Goal: Task Accomplishment & Management: Manage account settings

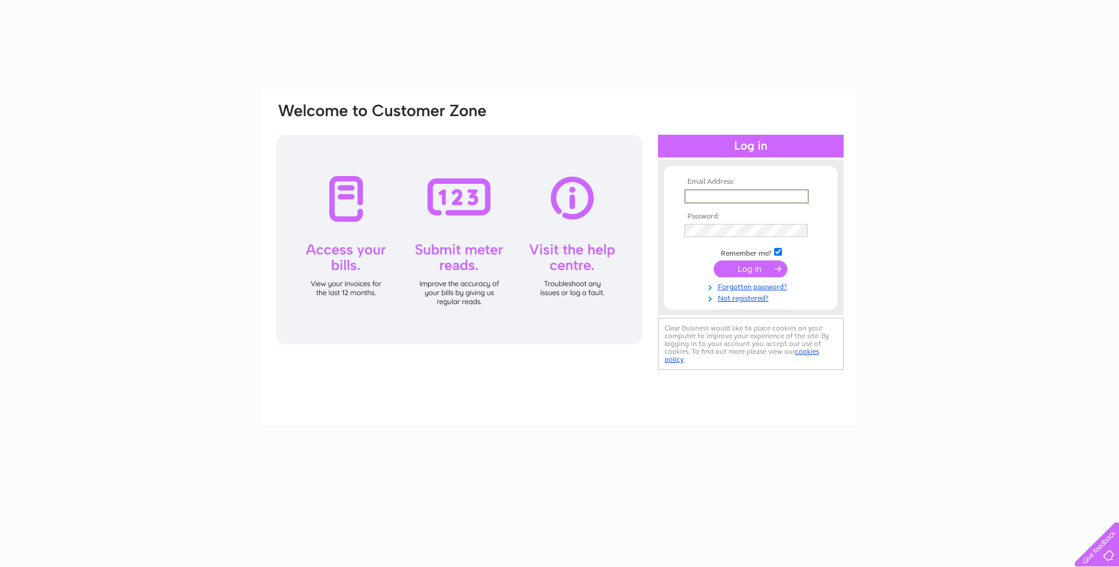
click at [736, 190] on input "text" at bounding box center [747, 196] width 125 height 14
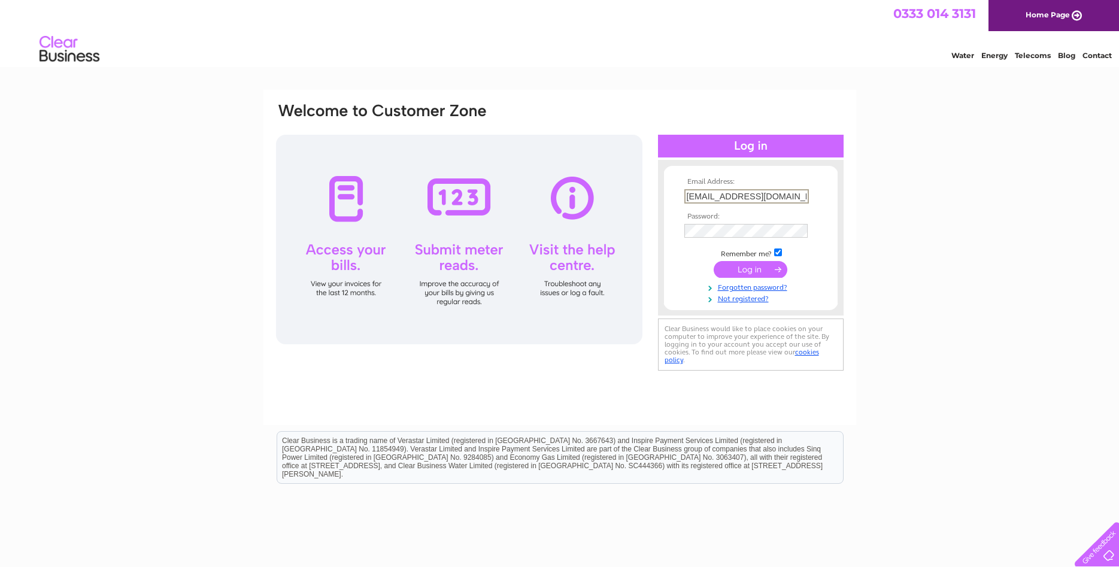
type input "[EMAIL_ADDRESS][DOMAIN_NAME]"
click at [744, 270] on input "submit" at bounding box center [751, 268] width 74 height 17
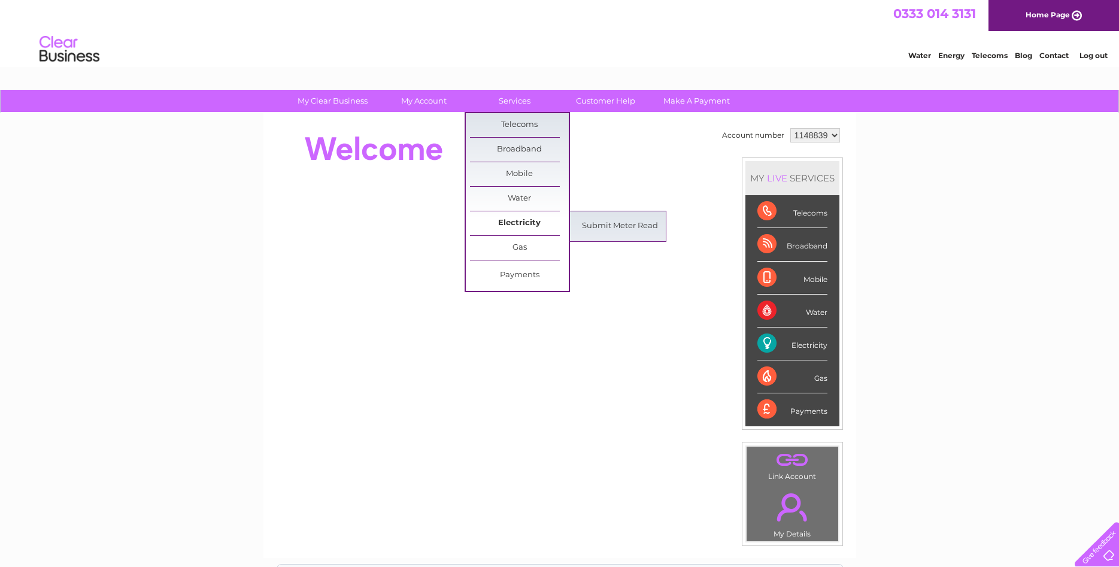
click at [510, 221] on link "Electricity" at bounding box center [519, 223] width 99 height 24
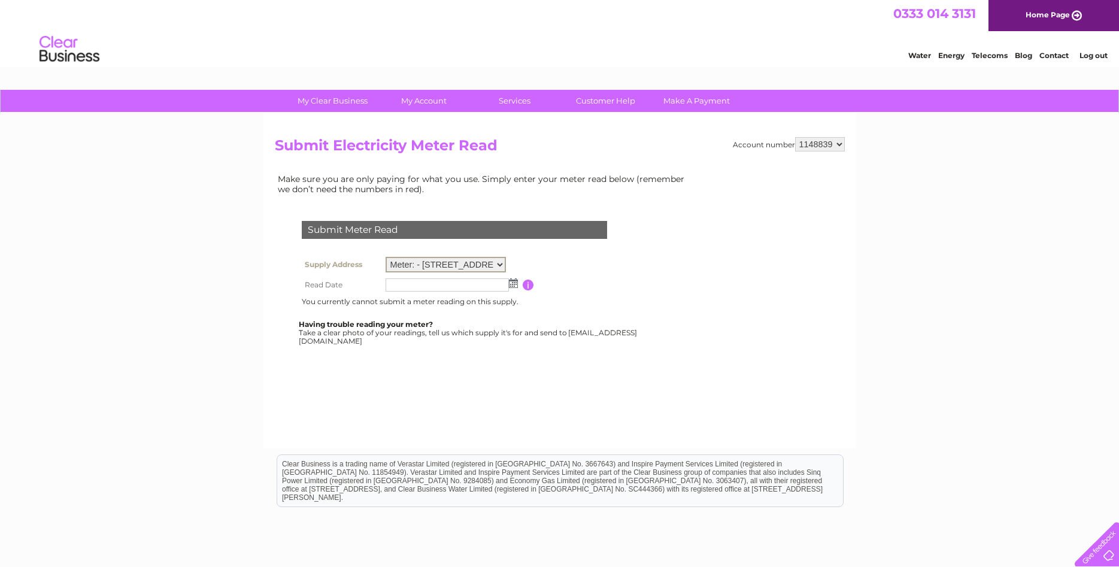
click at [386, 257] on select "Meter: - 74 Victoria Street, Stromness, KW16 3BS" at bounding box center [446, 265] width 121 height 16
click at [507, 248] on td at bounding box center [454, 251] width 311 height 6
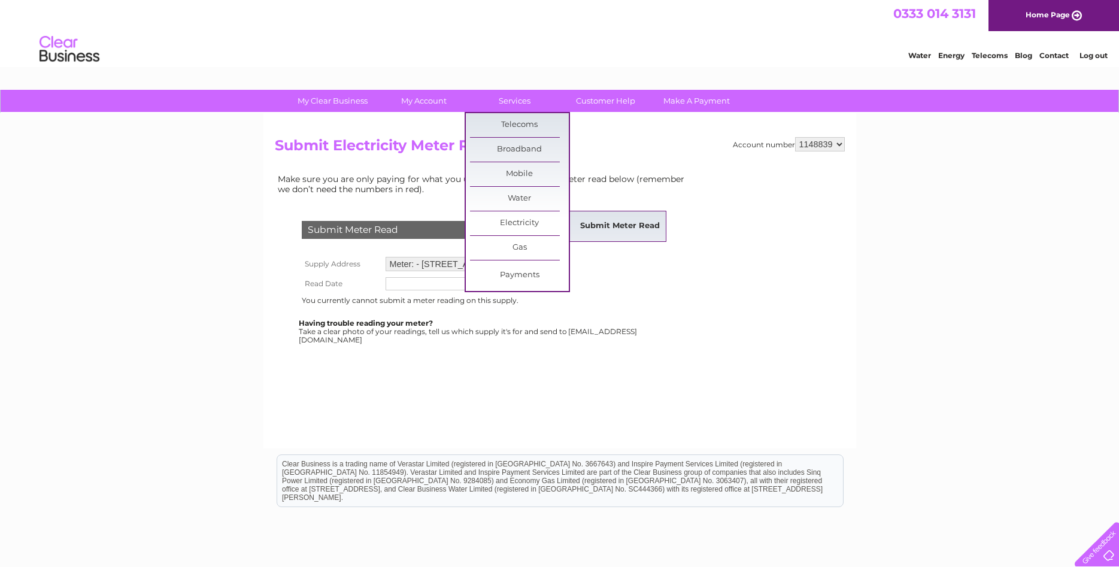
click at [615, 226] on link "Submit Meter Read" at bounding box center [620, 226] width 99 height 24
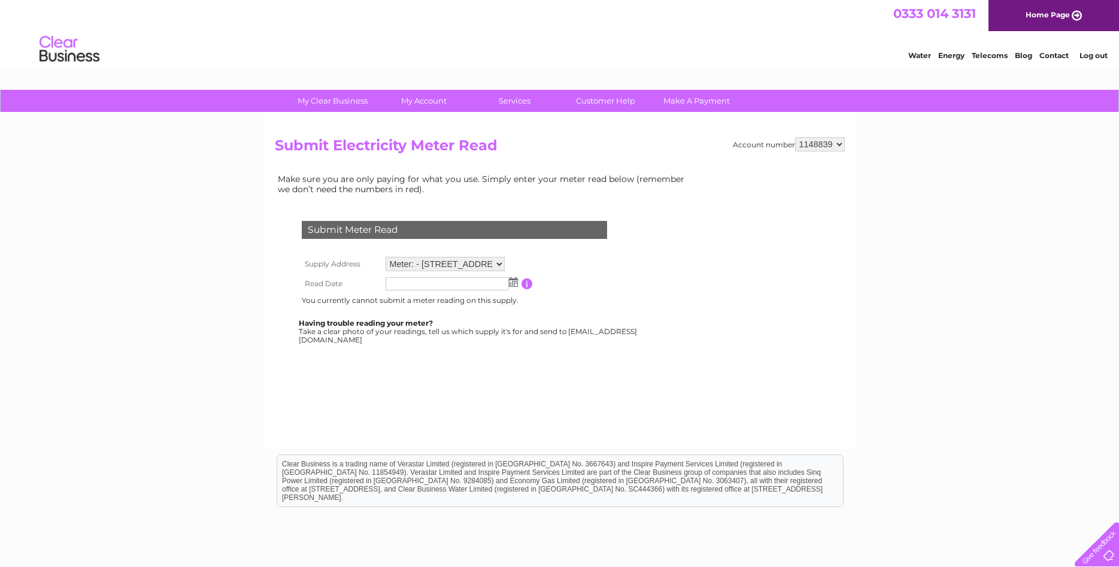
click at [386, 257] on select "Meter: - 74 Victoria Street, Stromness, KW16 3BS" at bounding box center [446, 264] width 120 height 14
click at [414, 242] on td "Submit Meter Read" at bounding box center [454, 228] width 311 height 39
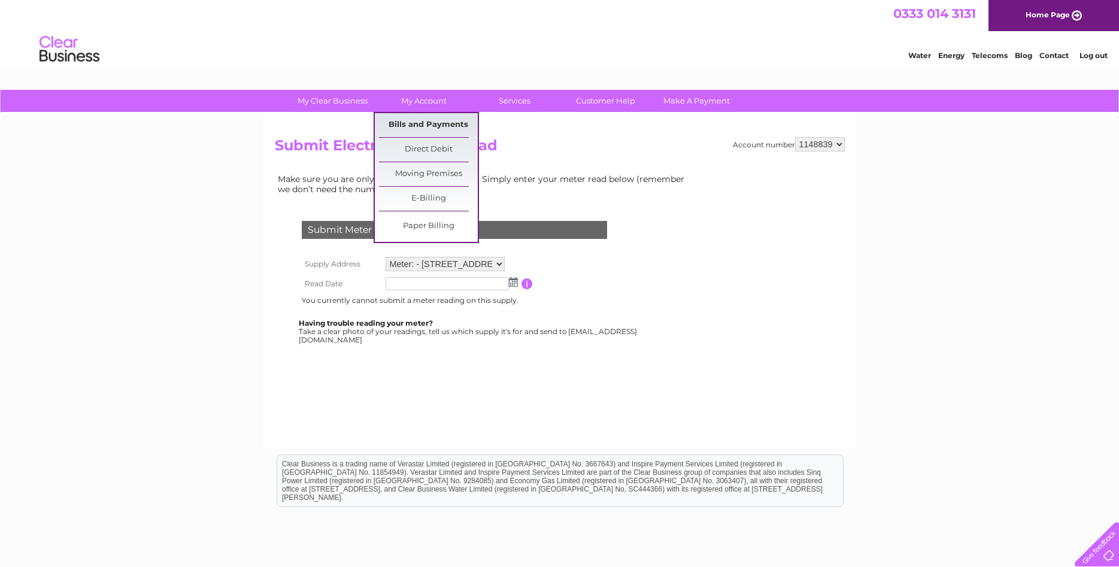
click at [425, 126] on link "Bills and Payments" at bounding box center [428, 125] width 99 height 24
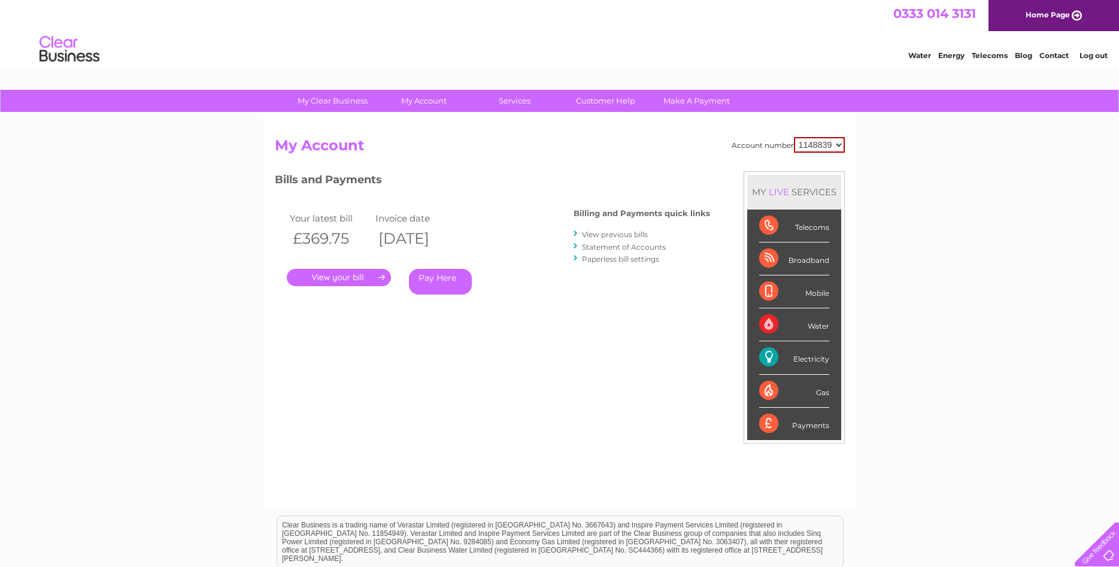
click at [333, 273] on link "." at bounding box center [339, 277] width 104 height 17
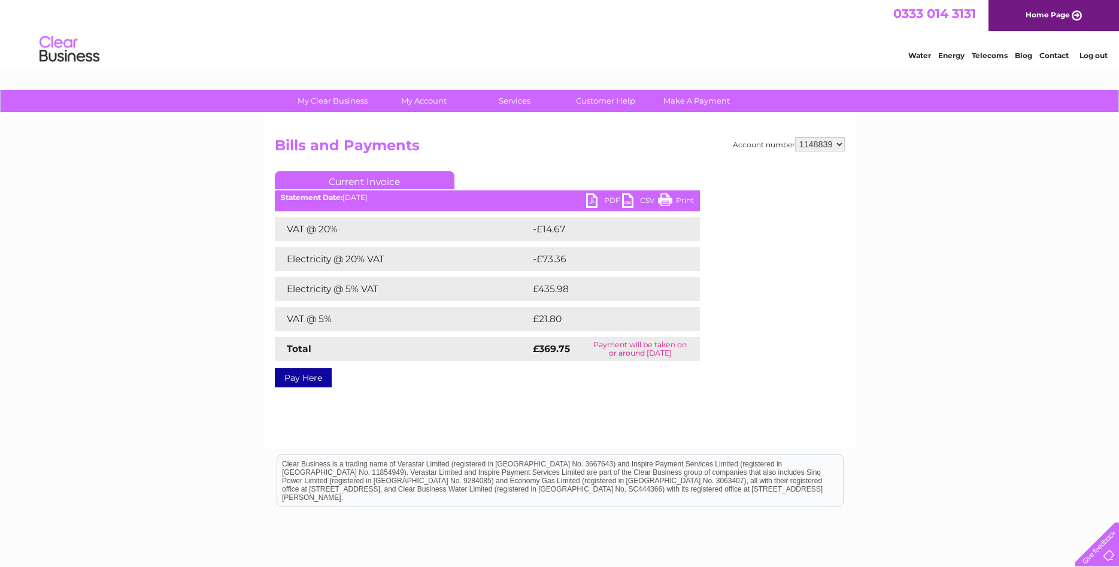
click at [592, 203] on link "PDF" at bounding box center [604, 201] width 36 height 17
